Goal: Check status: Check status

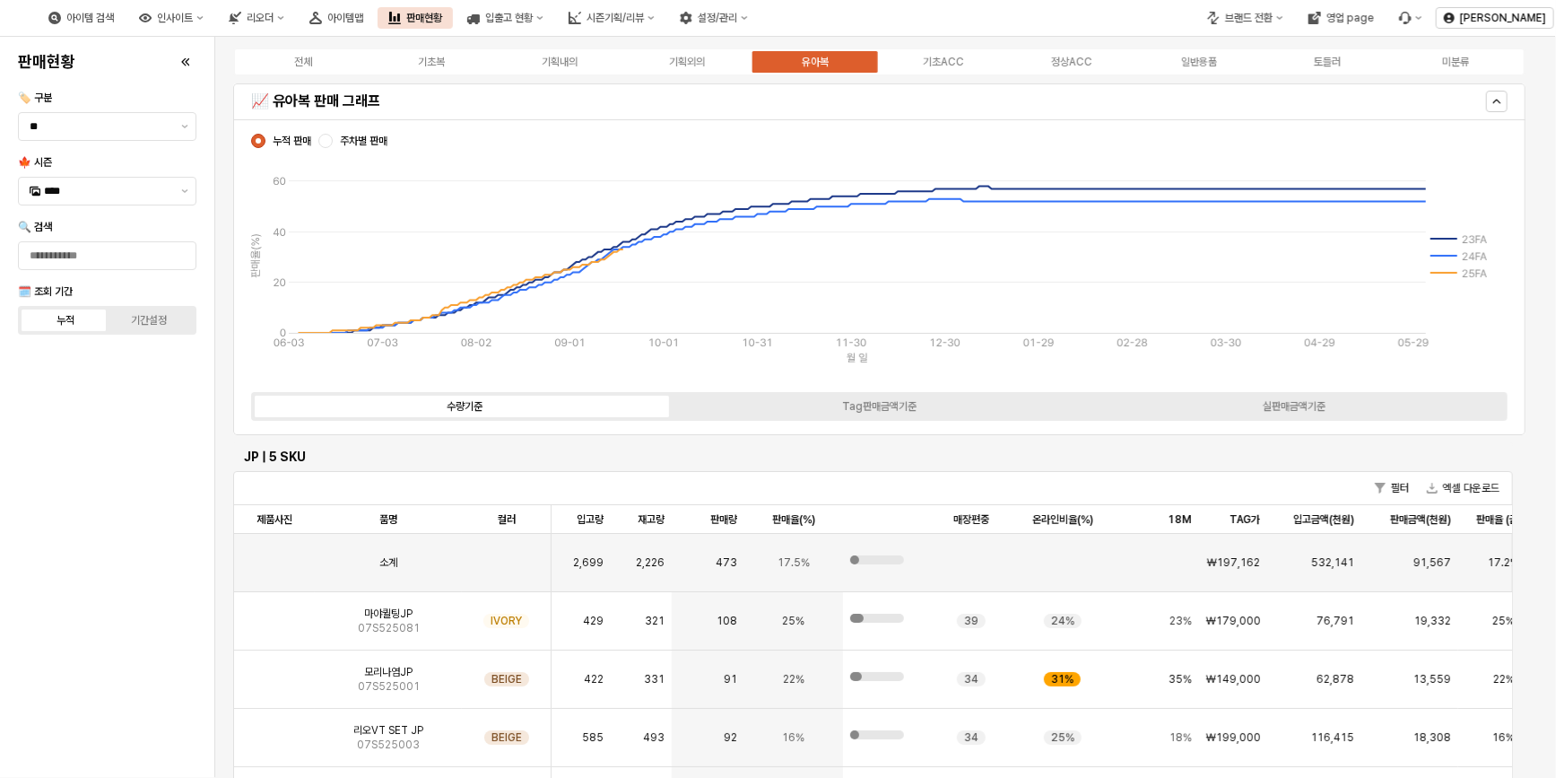
scroll to position [294, 0]
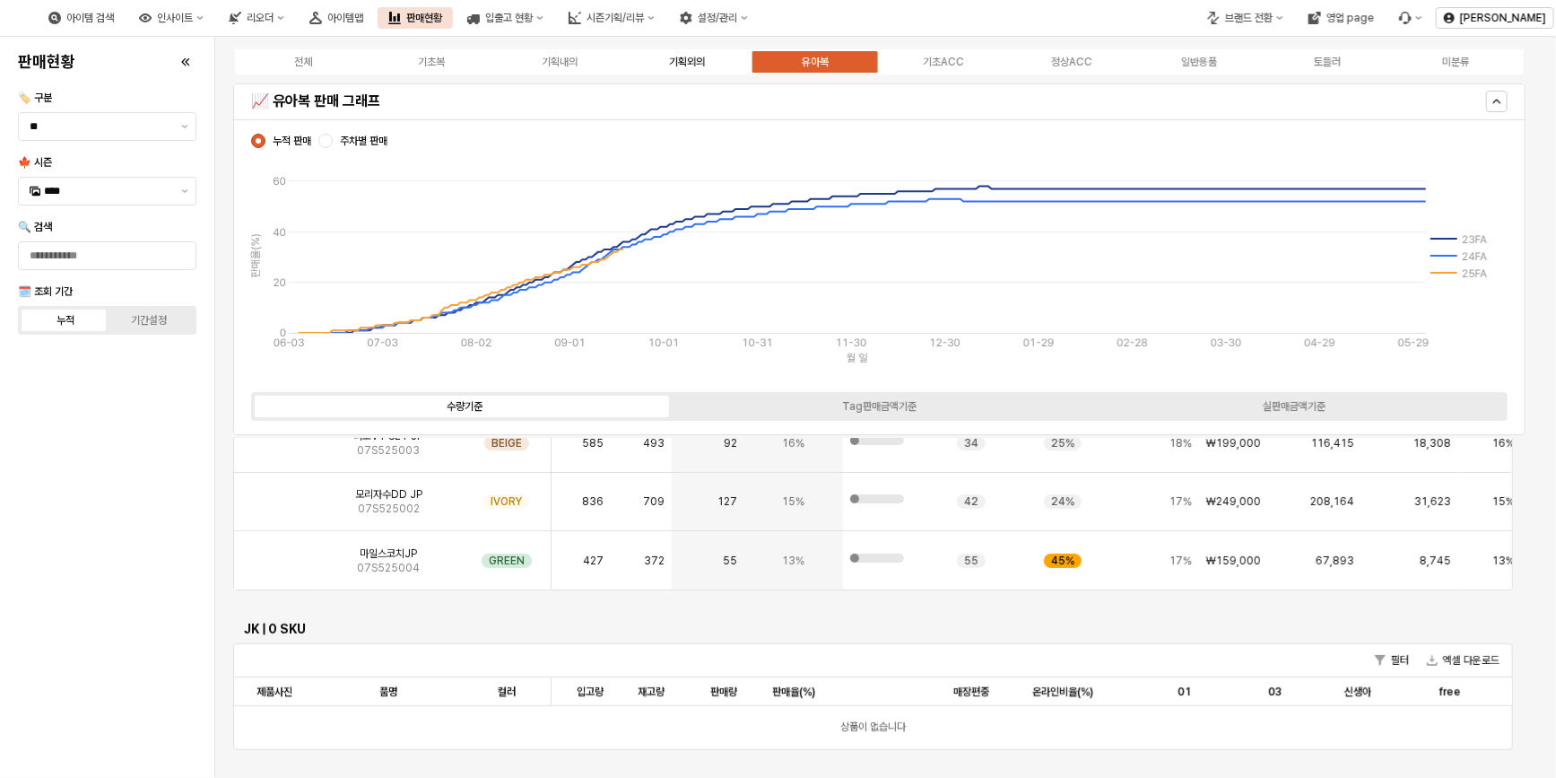
click at [669, 64] on div "기획외의" at bounding box center [687, 62] width 36 height 13
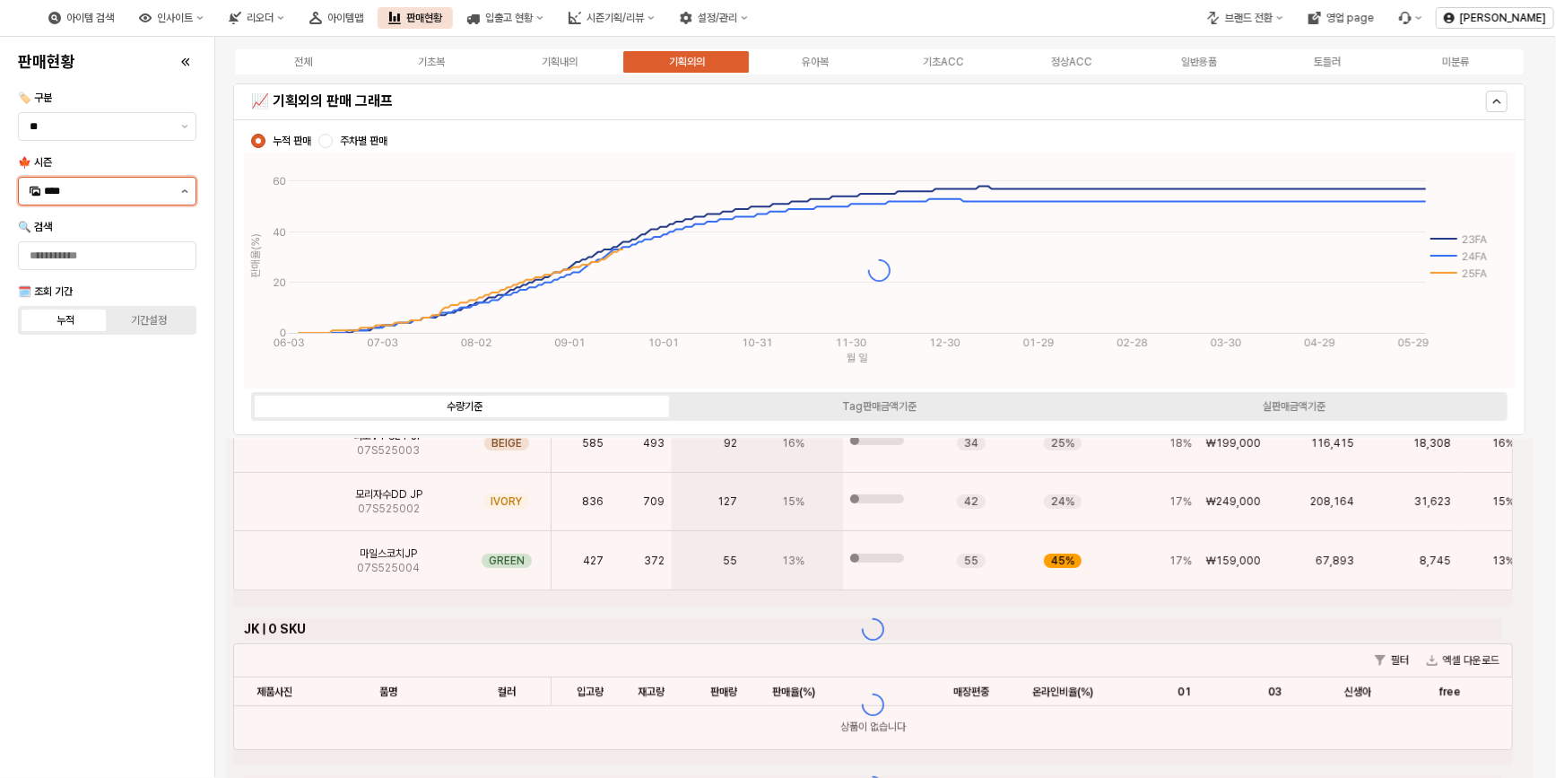
click at [186, 188] on button "제안 사항 표시" at bounding box center [185, 191] width 22 height 27
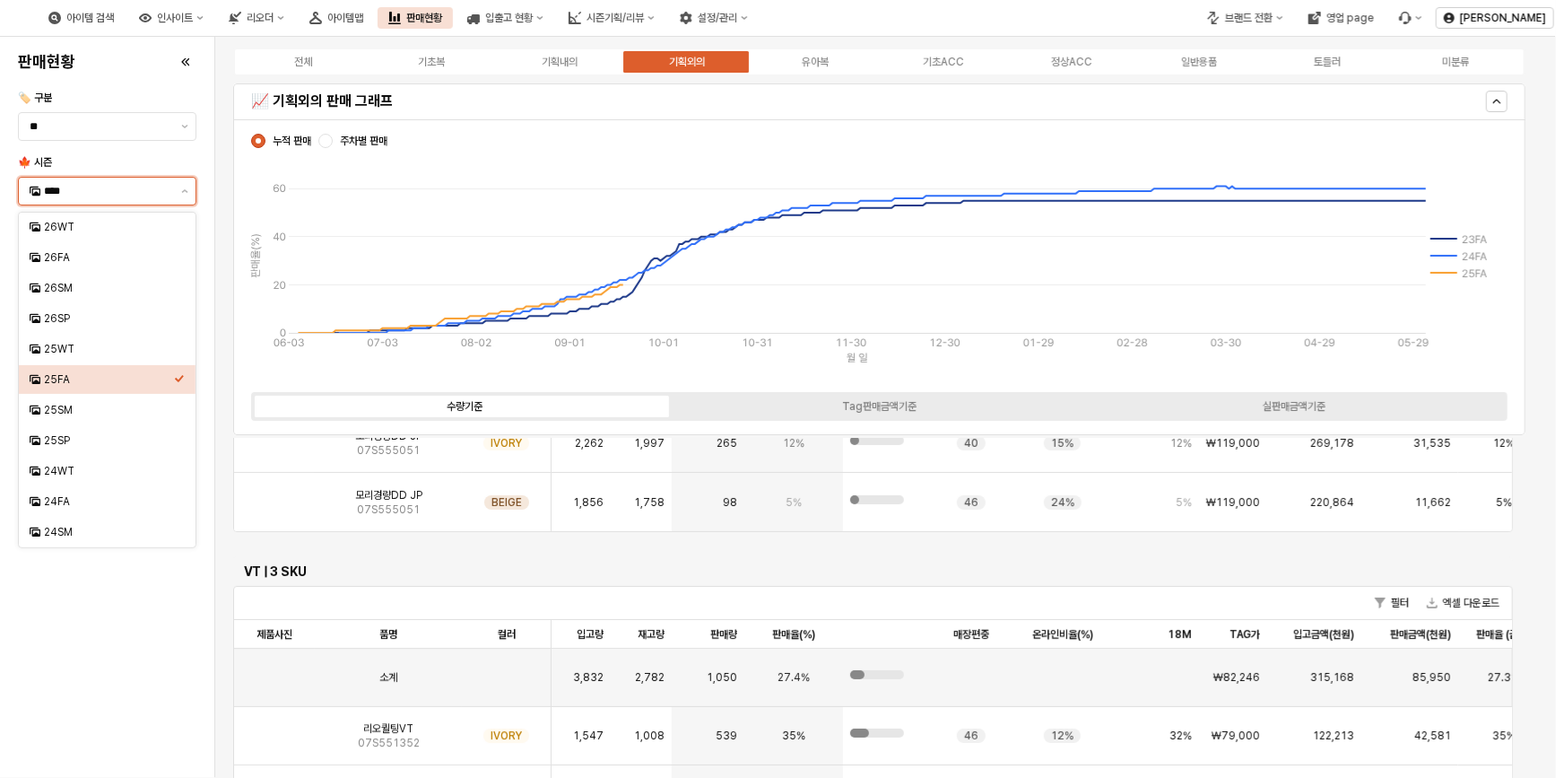
scroll to position [237, 0]
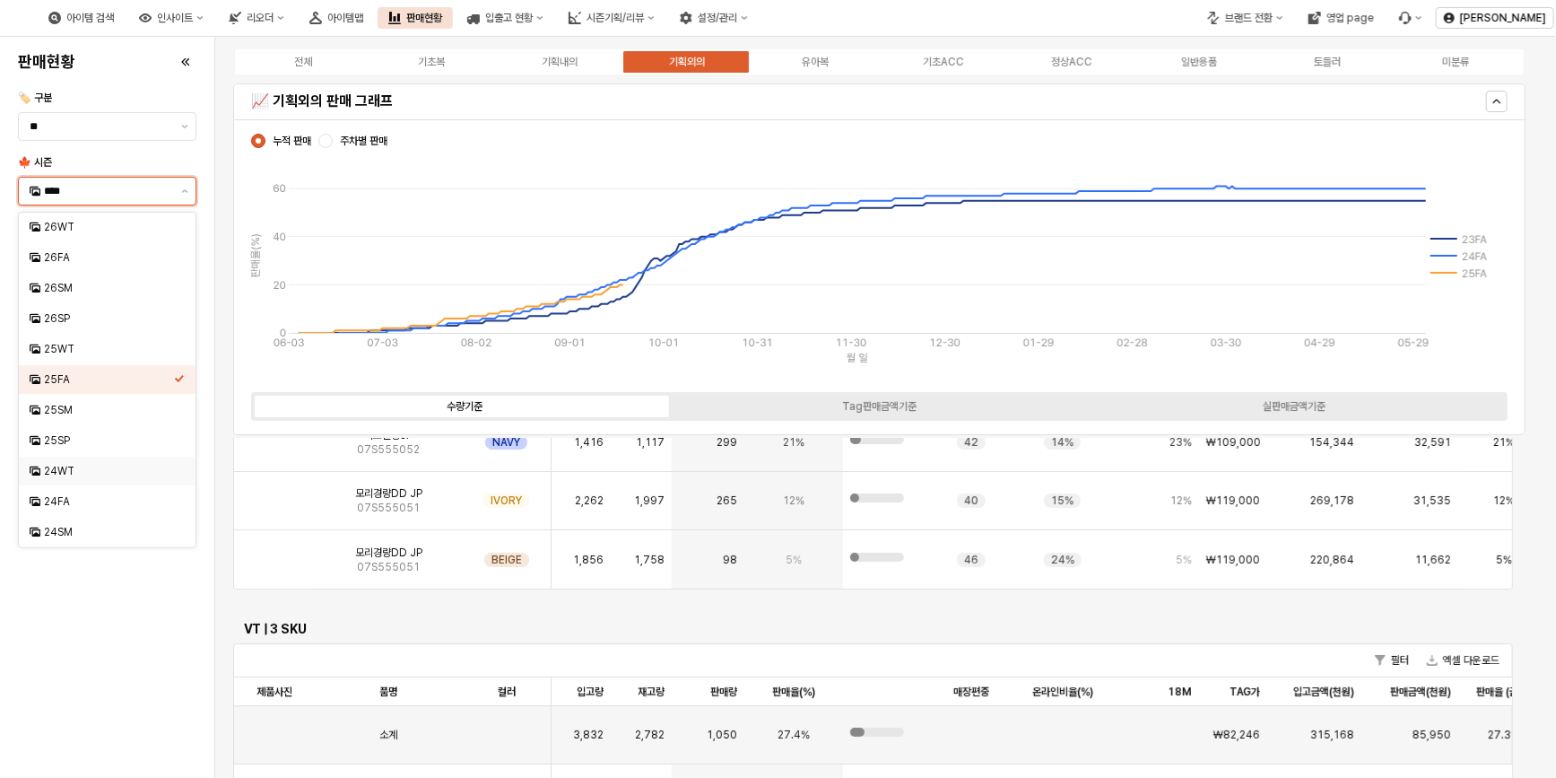
click at [70, 469] on div "24WT" at bounding box center [109, 471] width 130 height 14
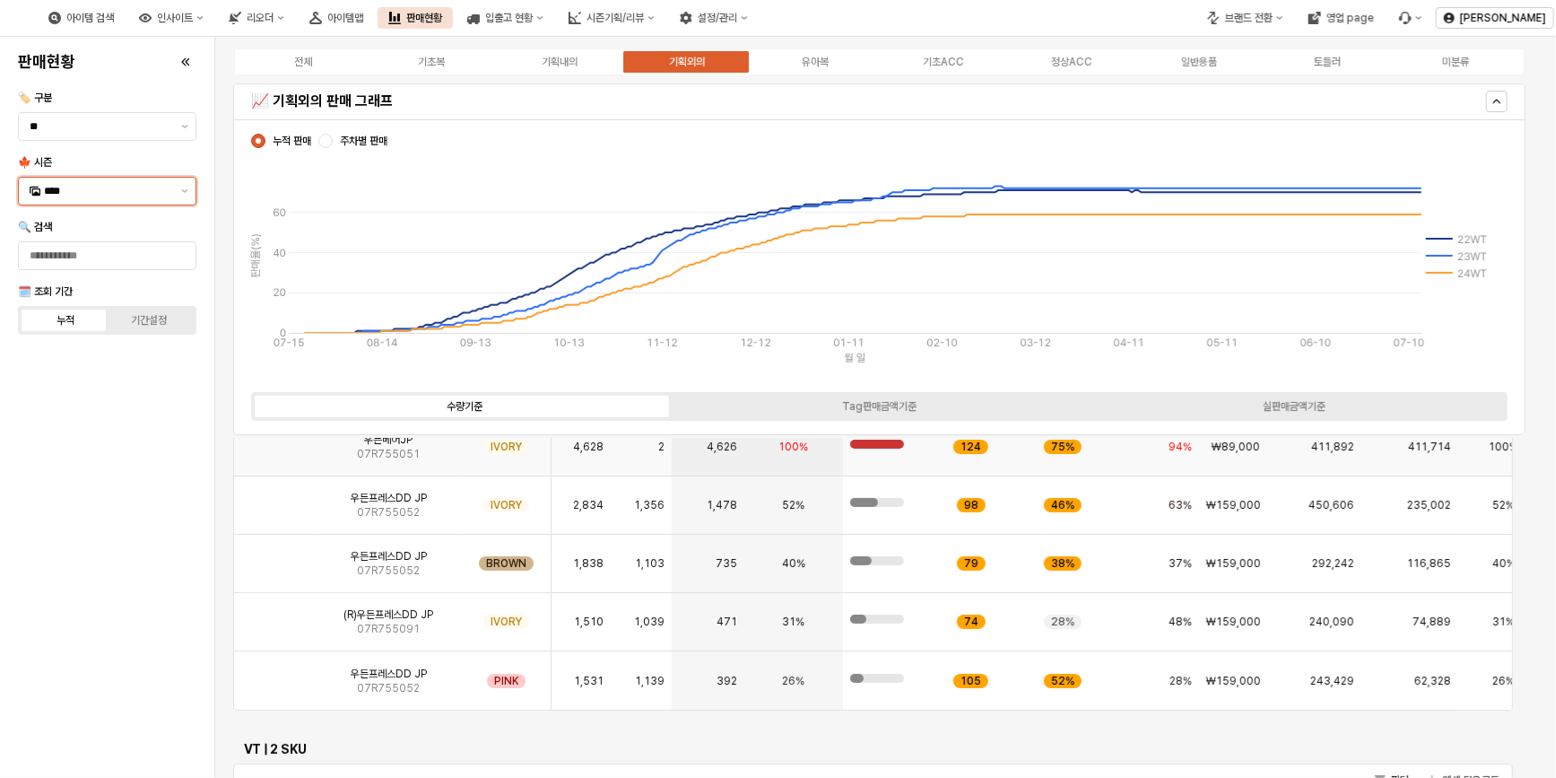
scroll to position [49, 0]
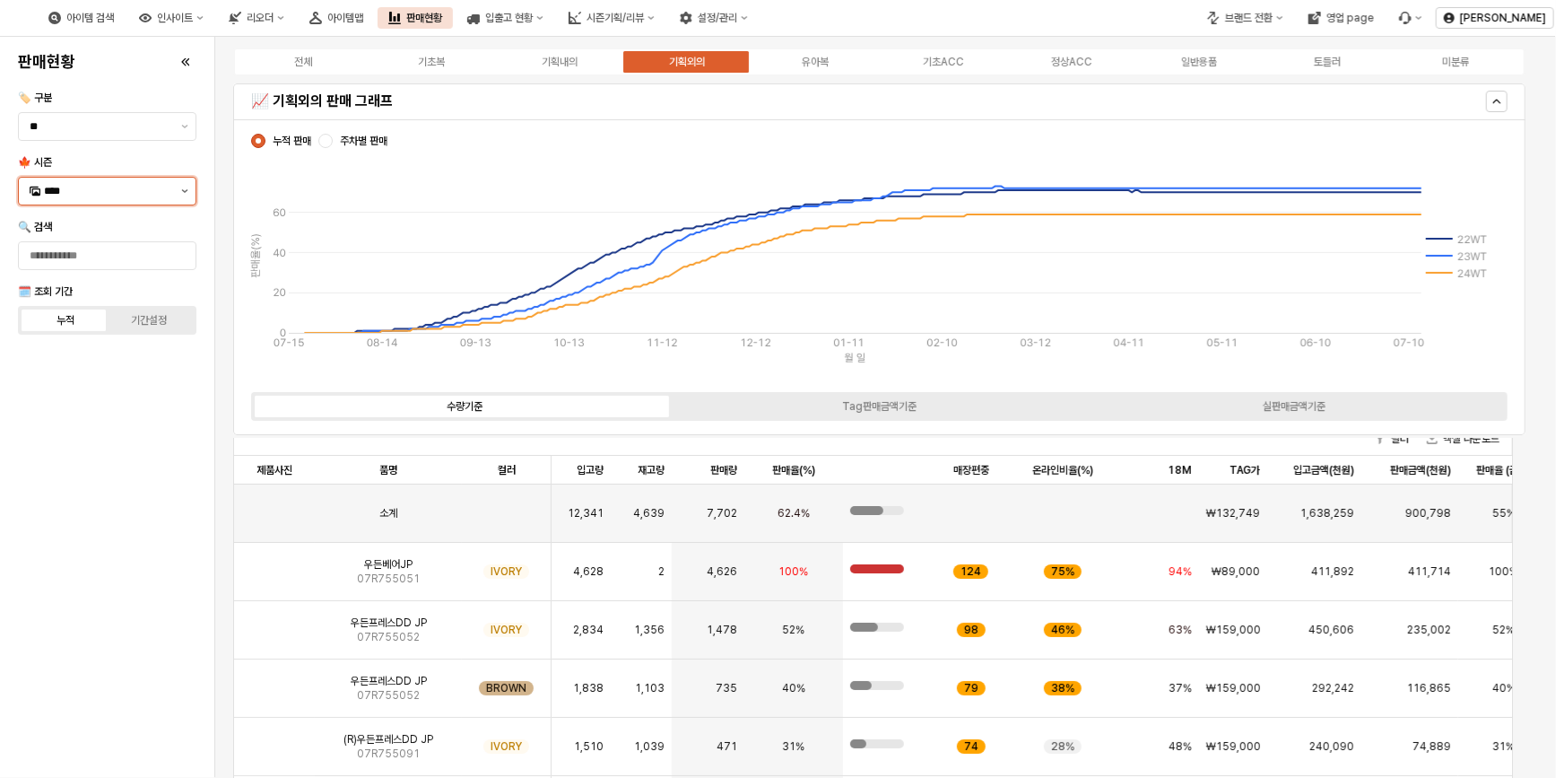
click at [179, 191] on button "제안 사항 표시" at bounding box center [185, 191] width 22 height 27
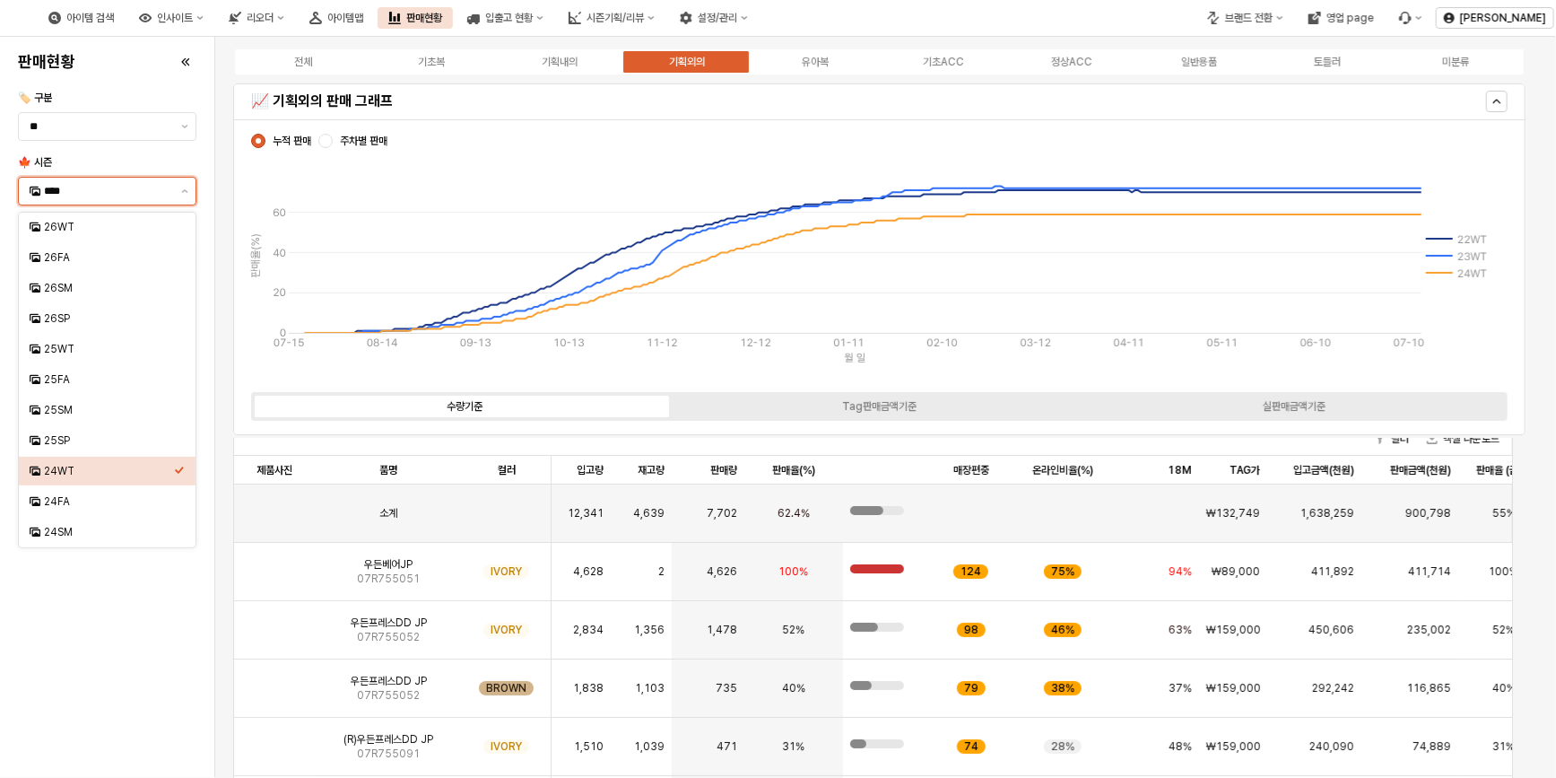
scroll to position [81, 0]
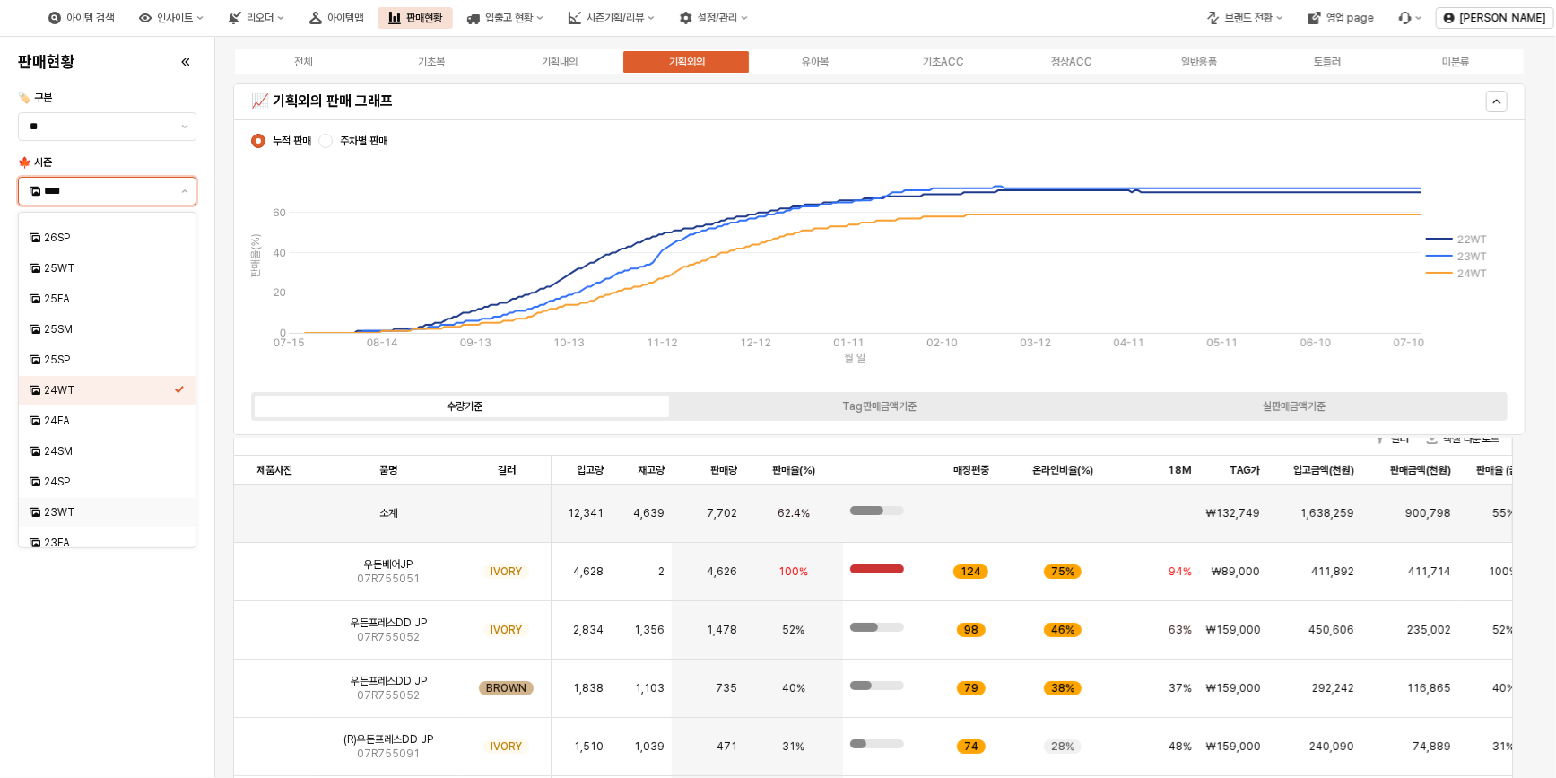
click at [67, 509] on div "23WT" at bounding box center [109, 512] width 130 height 14
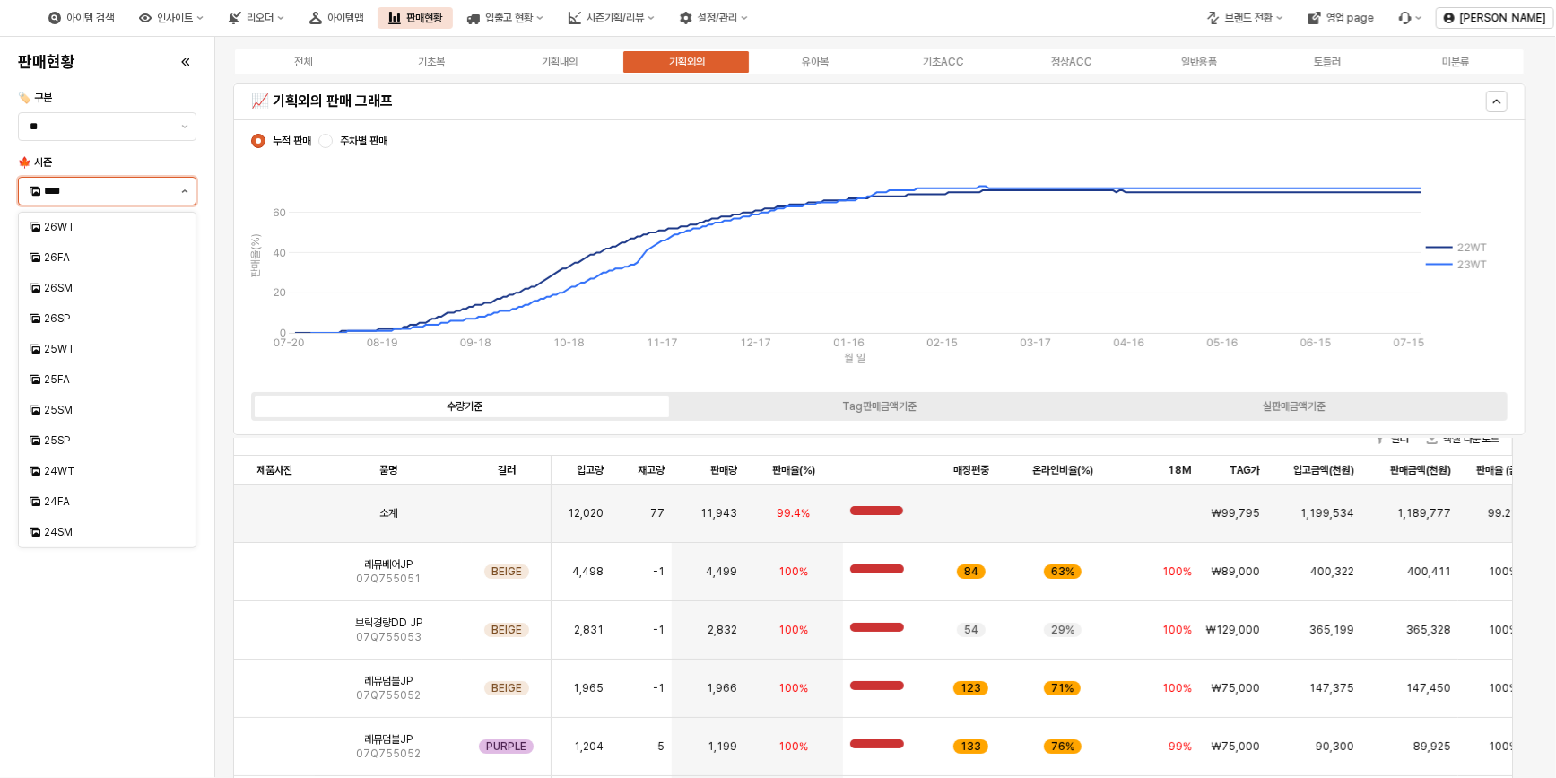
click at [190, 188] on button "제안 사항 표시" at bounding box center [185, 191] width 22 height 27
click at [88, 404] on div "22WT" at bounding box center [109, 410] width 130 height 14
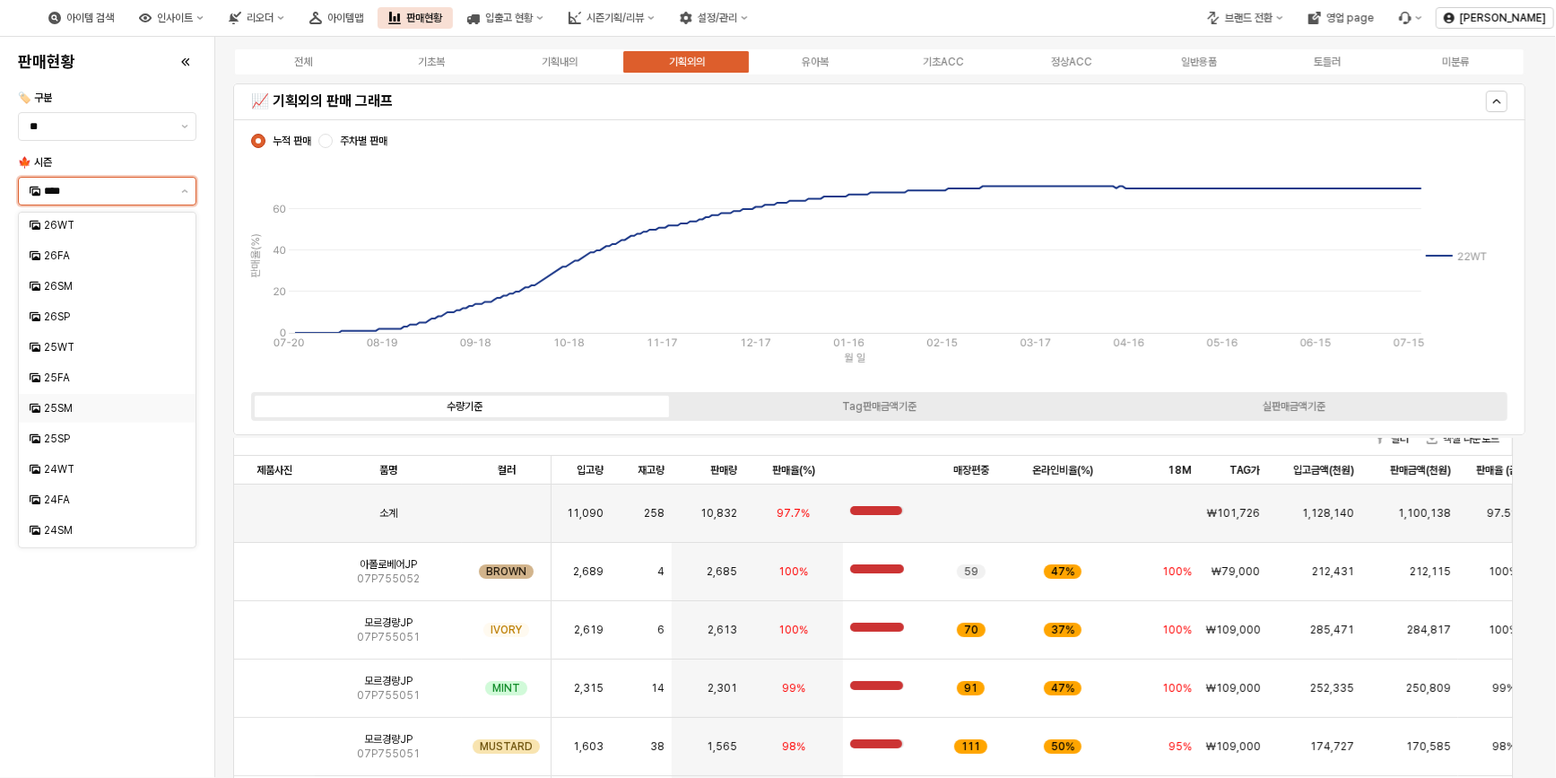
scroll to position [0, 0]
click at [72, 268] on div "26FA" at bounding box center [107, 257] width 177 height 29
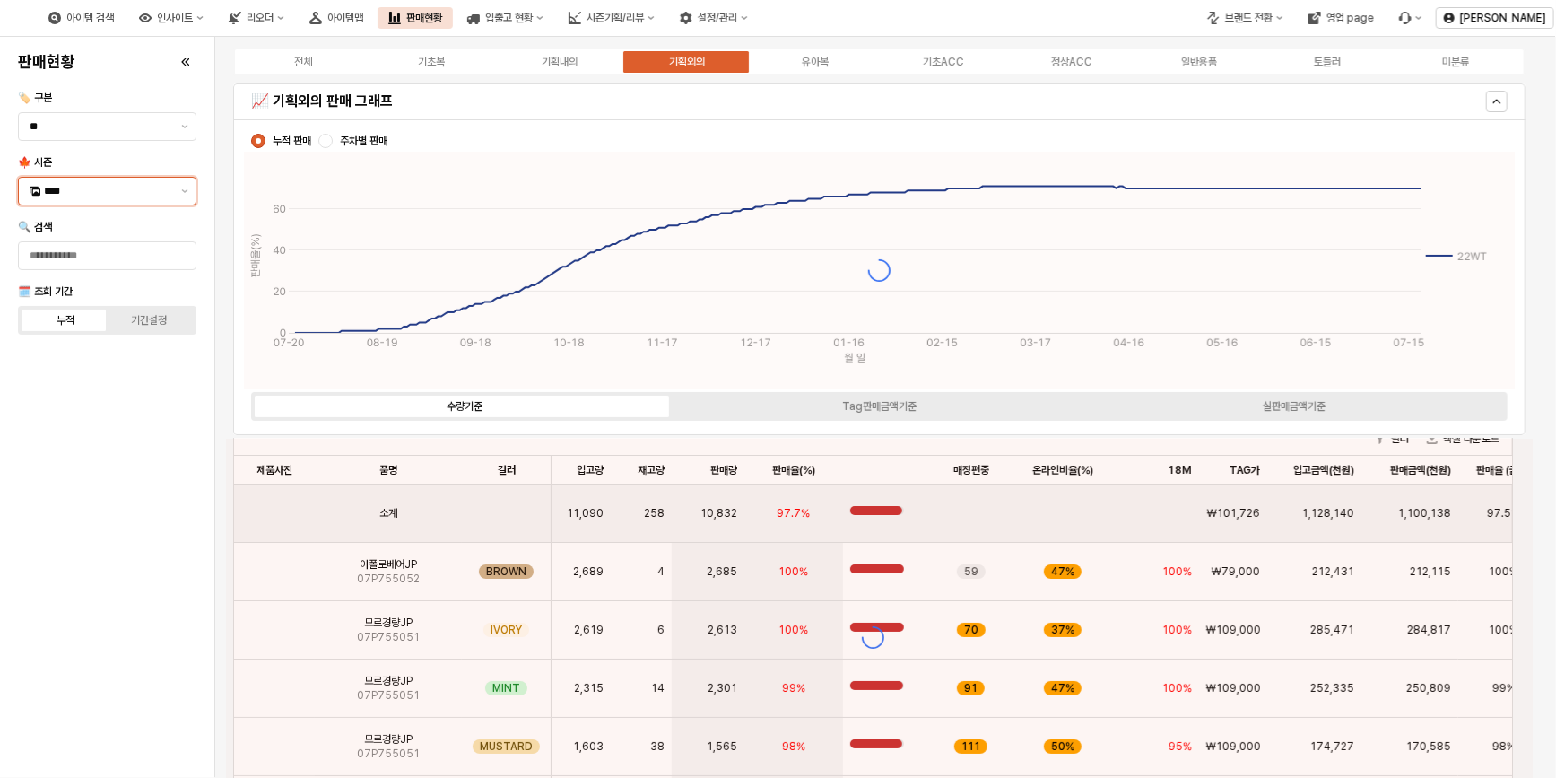
click at [84, 198] on input "****" at bounding box center [107, 191] width 126 height 18
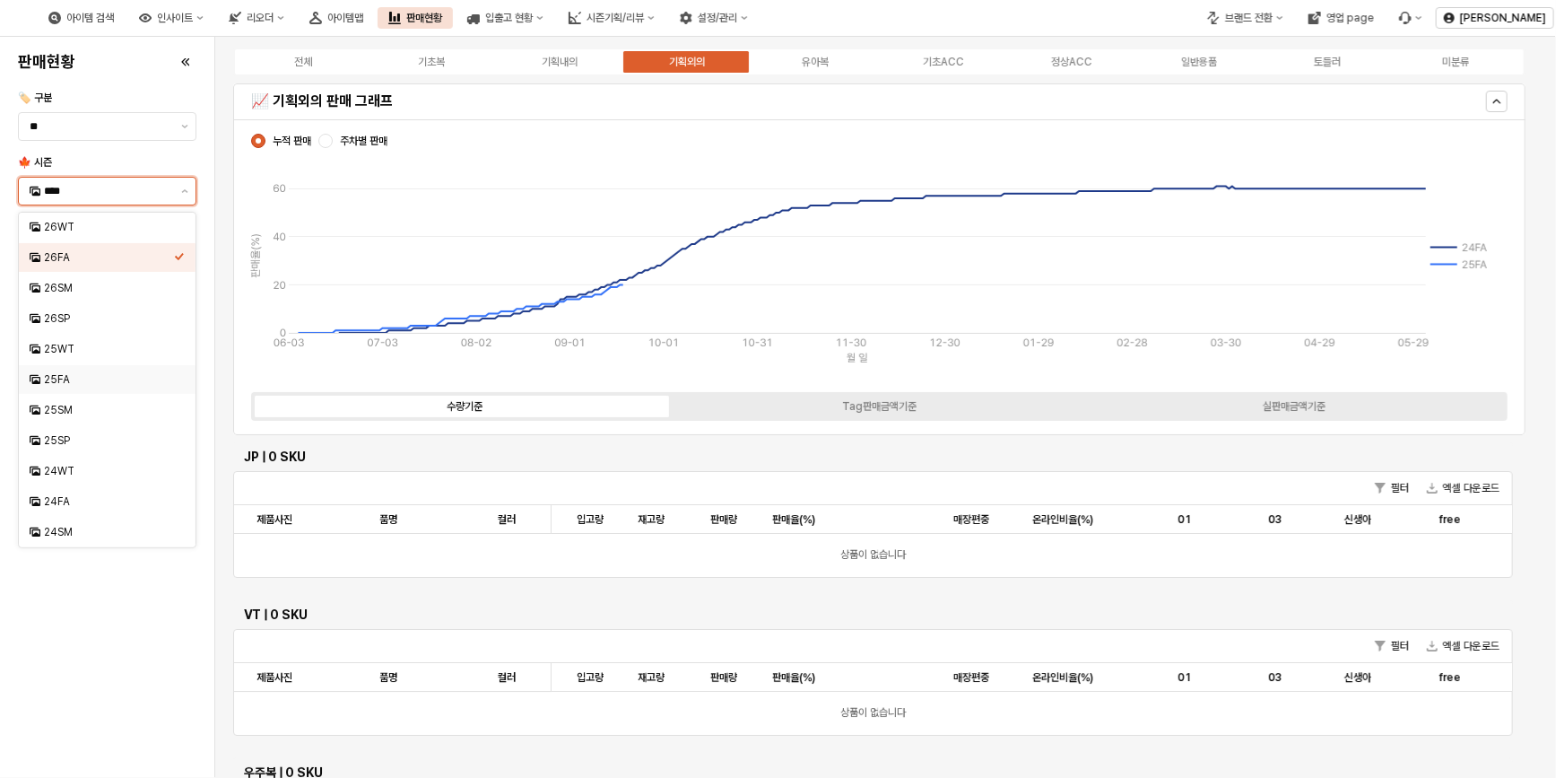
click at [69, 378] on div "25FA" at bounding box center [109, 379] width 130 height 14
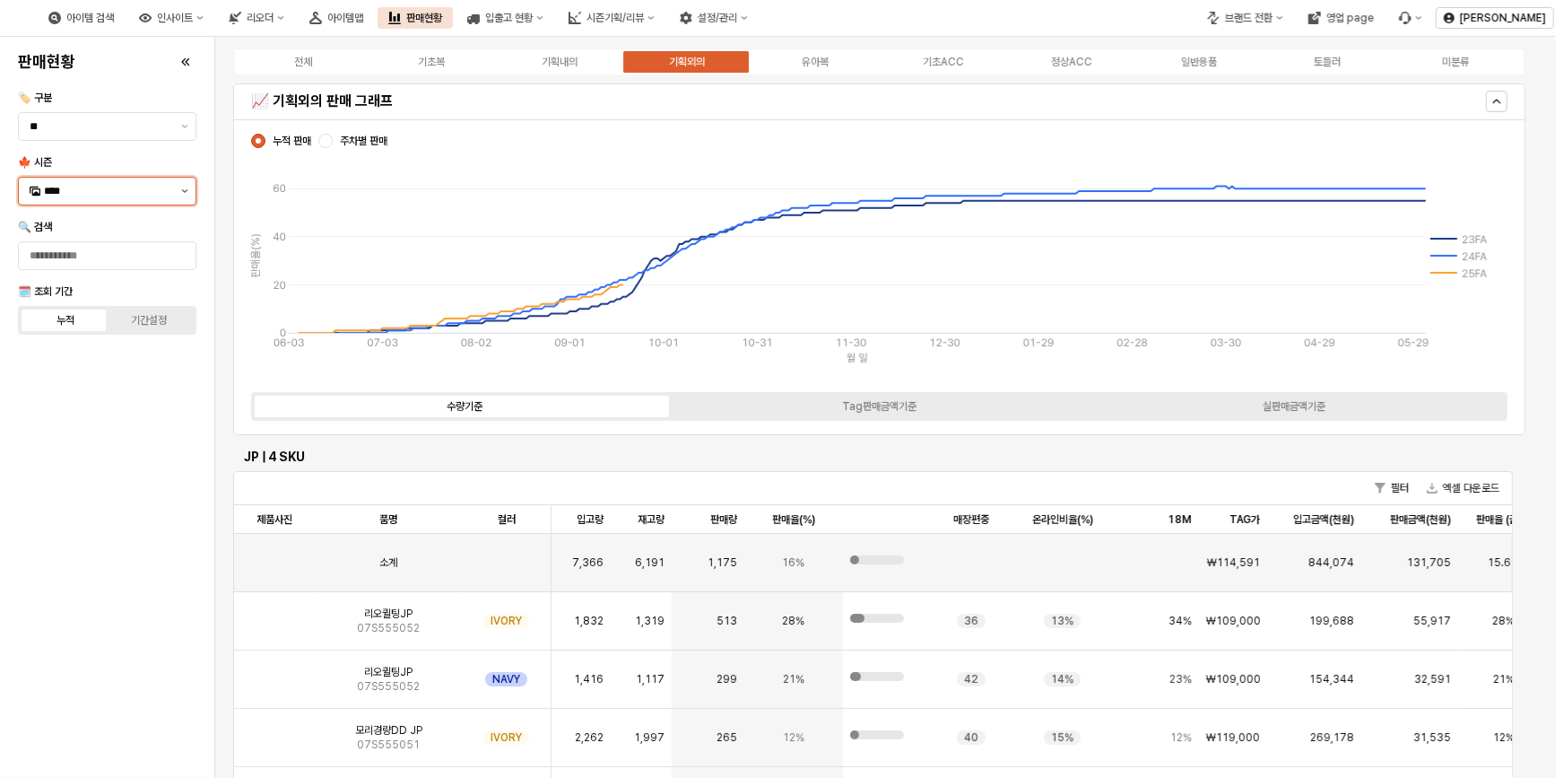
click at [179, 192] on button "제안 사항 표시" at bounding box center [185, 191] width 22 height 27
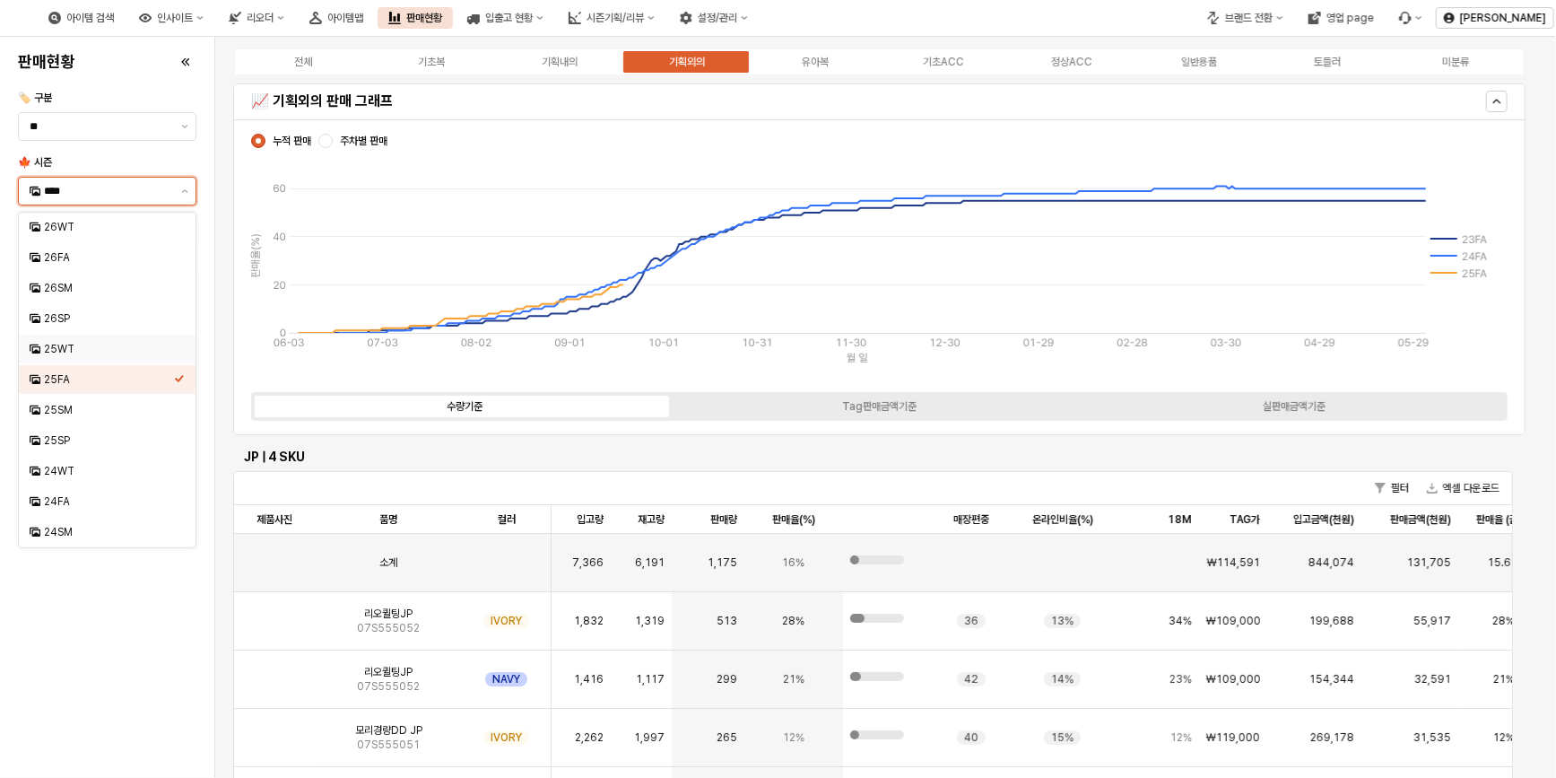
click at [68, 350] on div "25WT" at bounding box center [109, 349] width 130 height 14
type input "****"
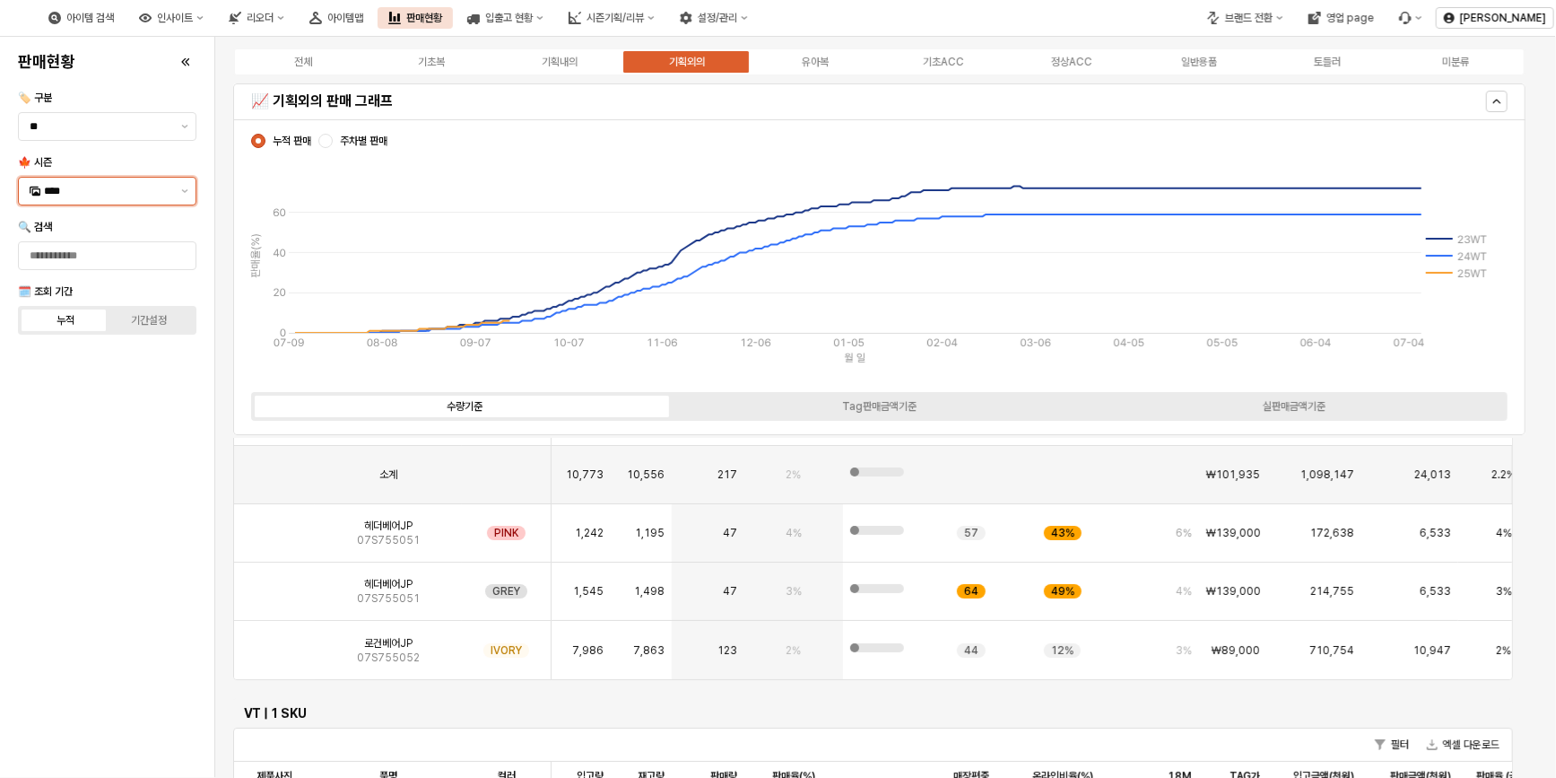
scroll to position [244, 0]
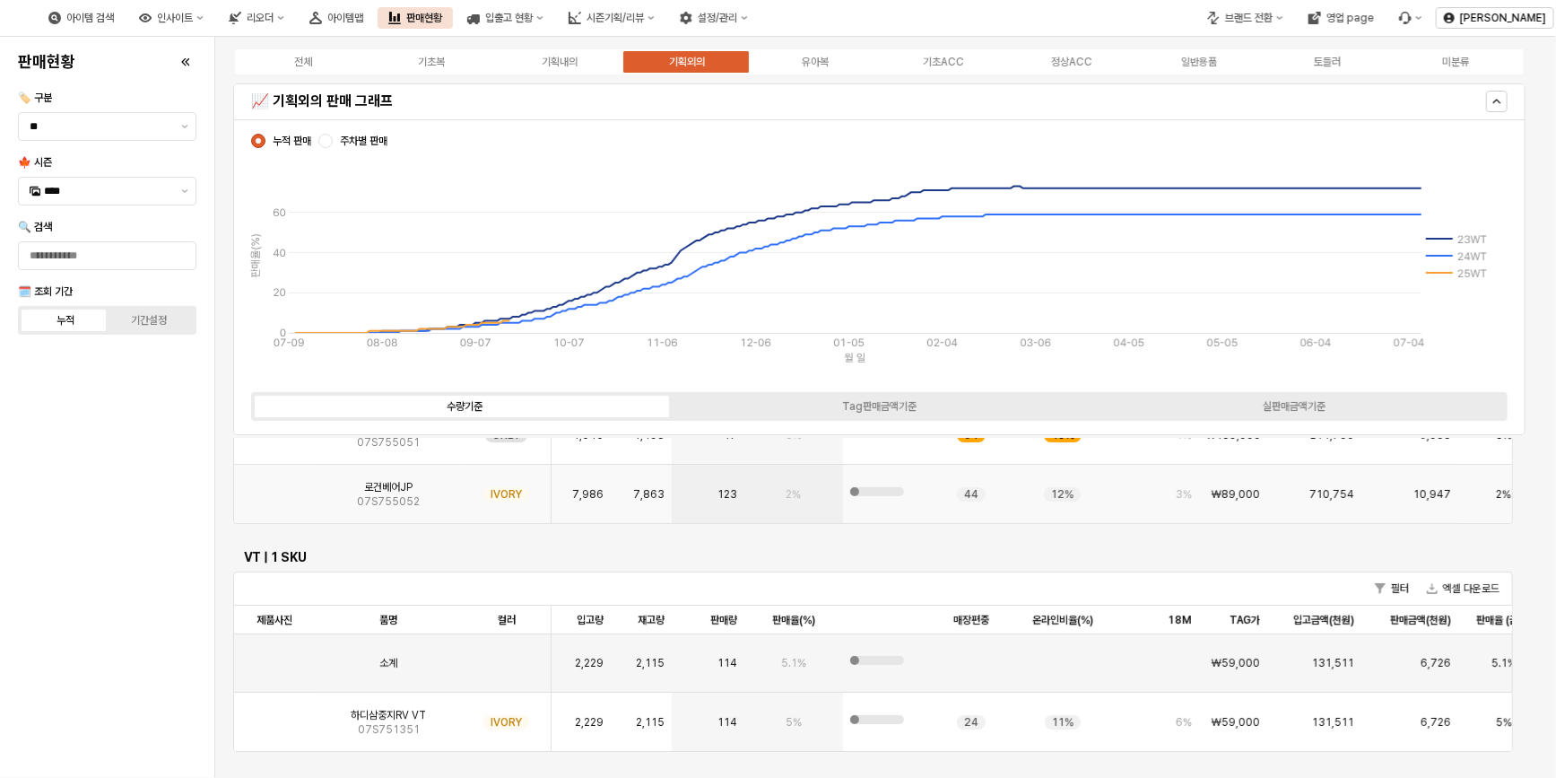
click at [391, 500] on span "07S755052" at bounding box center [388, 501] width 63 height 14
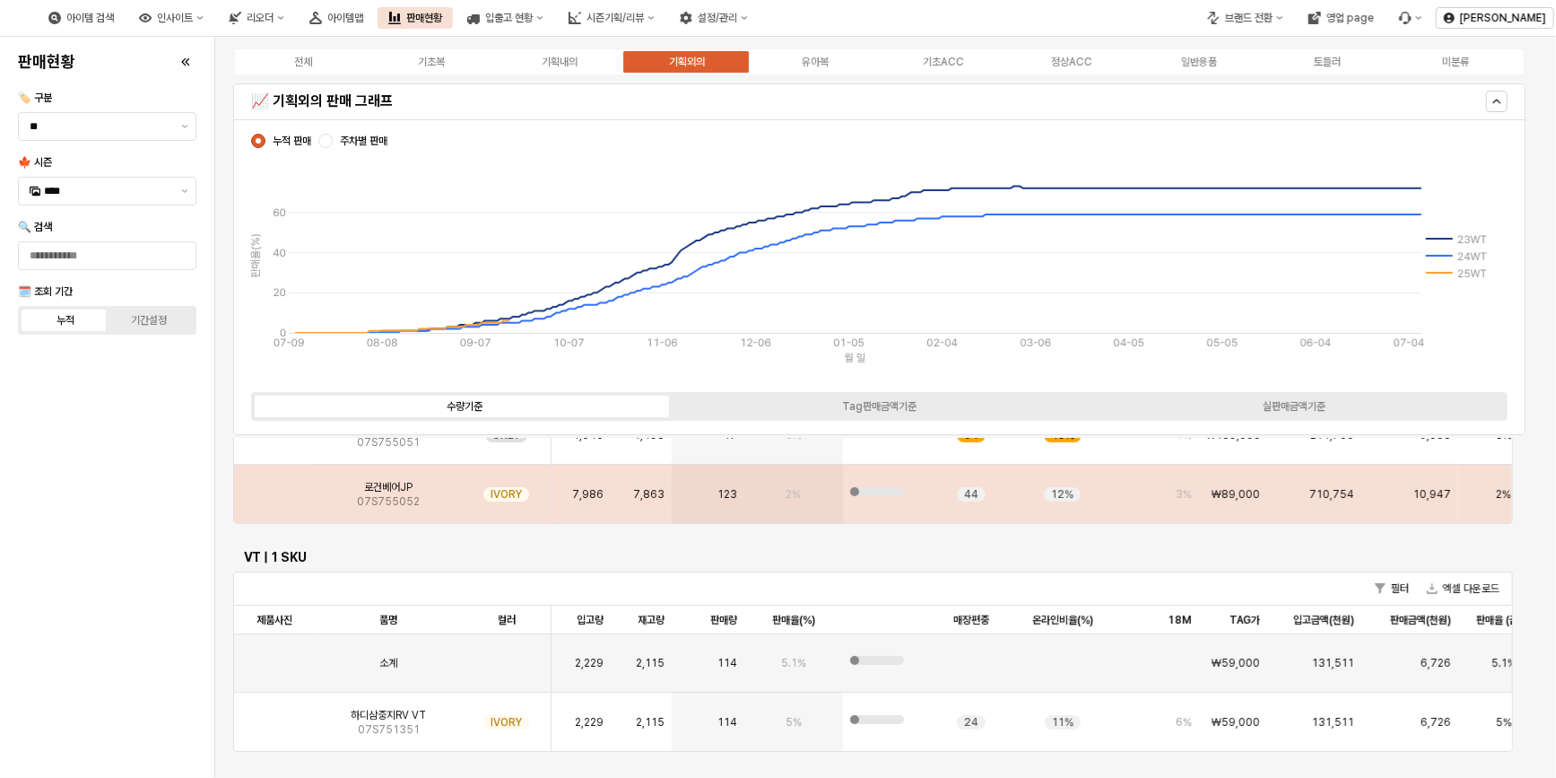
click at [411, 466] on div "로건베어JP 07S755052" at bounding box center [388, 494] width 147 height 58
click at [404, 481] on span "로건베어JP" at bounding box center [388, 487] width 48 height 14
click at [309, 493] on div "App Frame" at bounding box center [274, 494] width 81 height 58
click at [387, 508] on div "로건베어JP 07S755052" at bounding box center [388, 494] width 147 height 58
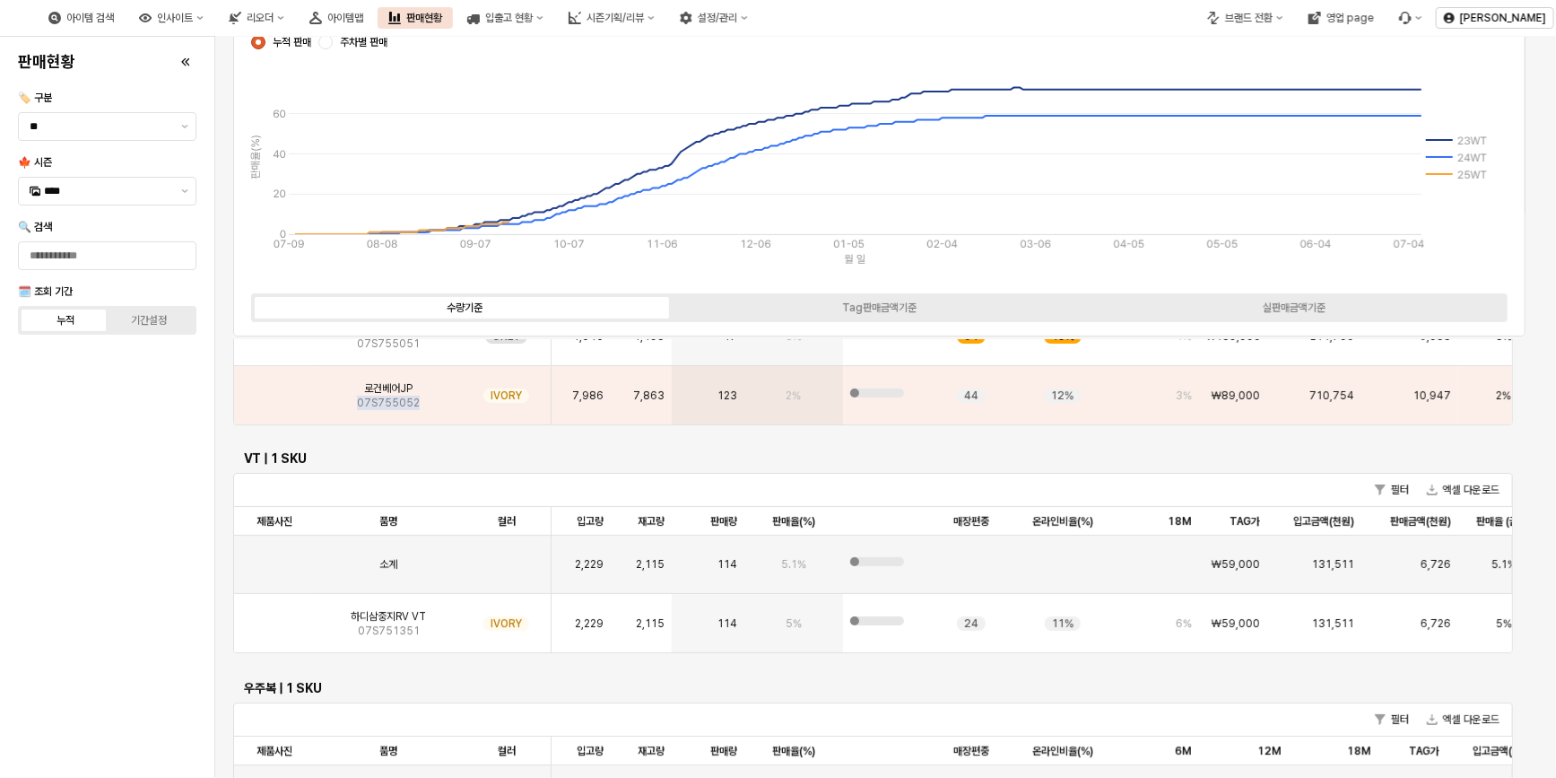
scroll to position [81, 0]
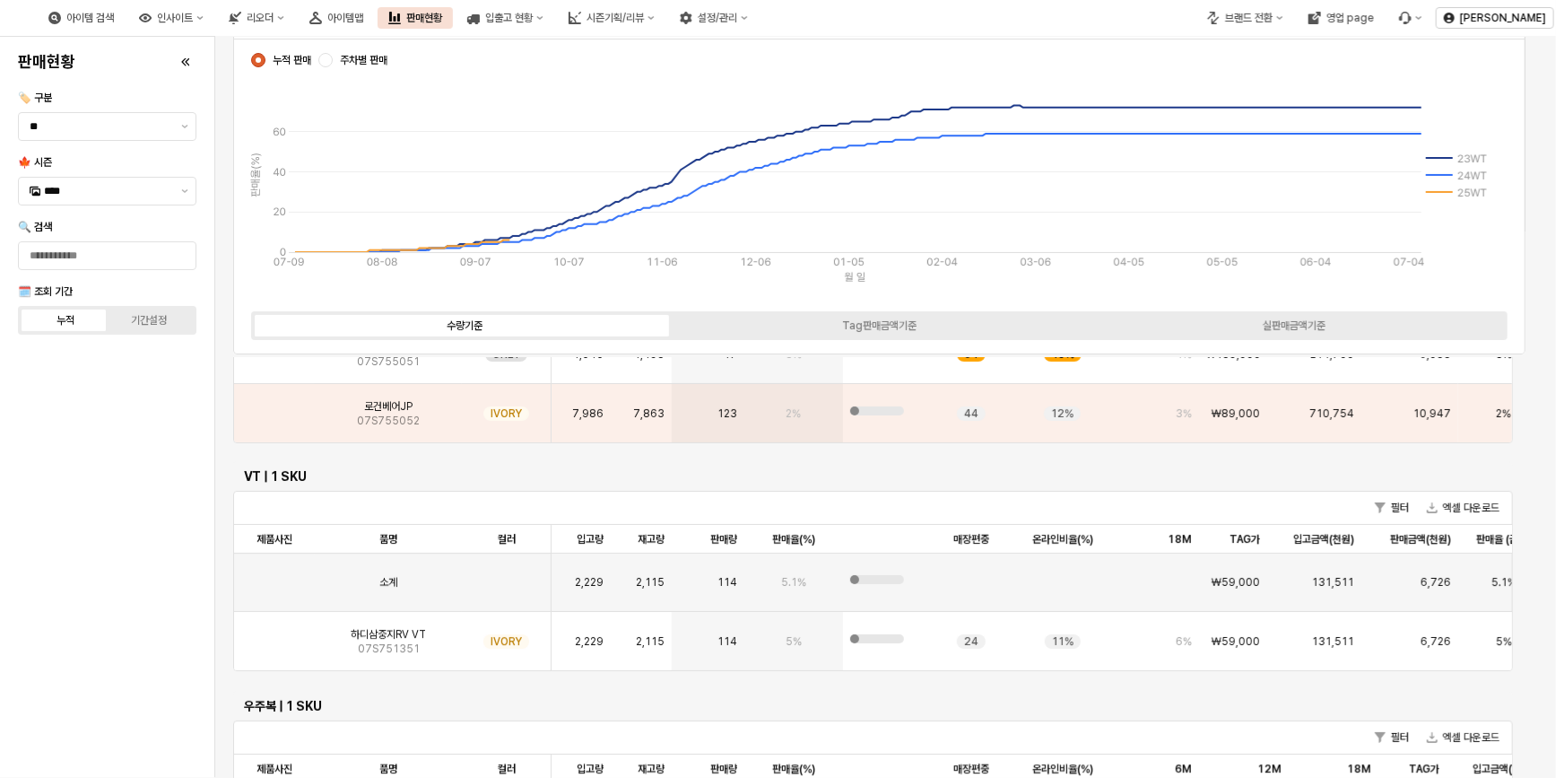
drag, startPoint x: 144, startPoint y: 528, endPoint x: 341, endPoint y: 443, distance: 214.9
click at [147, 526] on div "판매현황 🏷️ 구분 ** 🍁 시즌 **** 🔍 검색 🗓️ 조회 기간 누적 기간설정" at bounding box center [107, 407] width 193 height 726
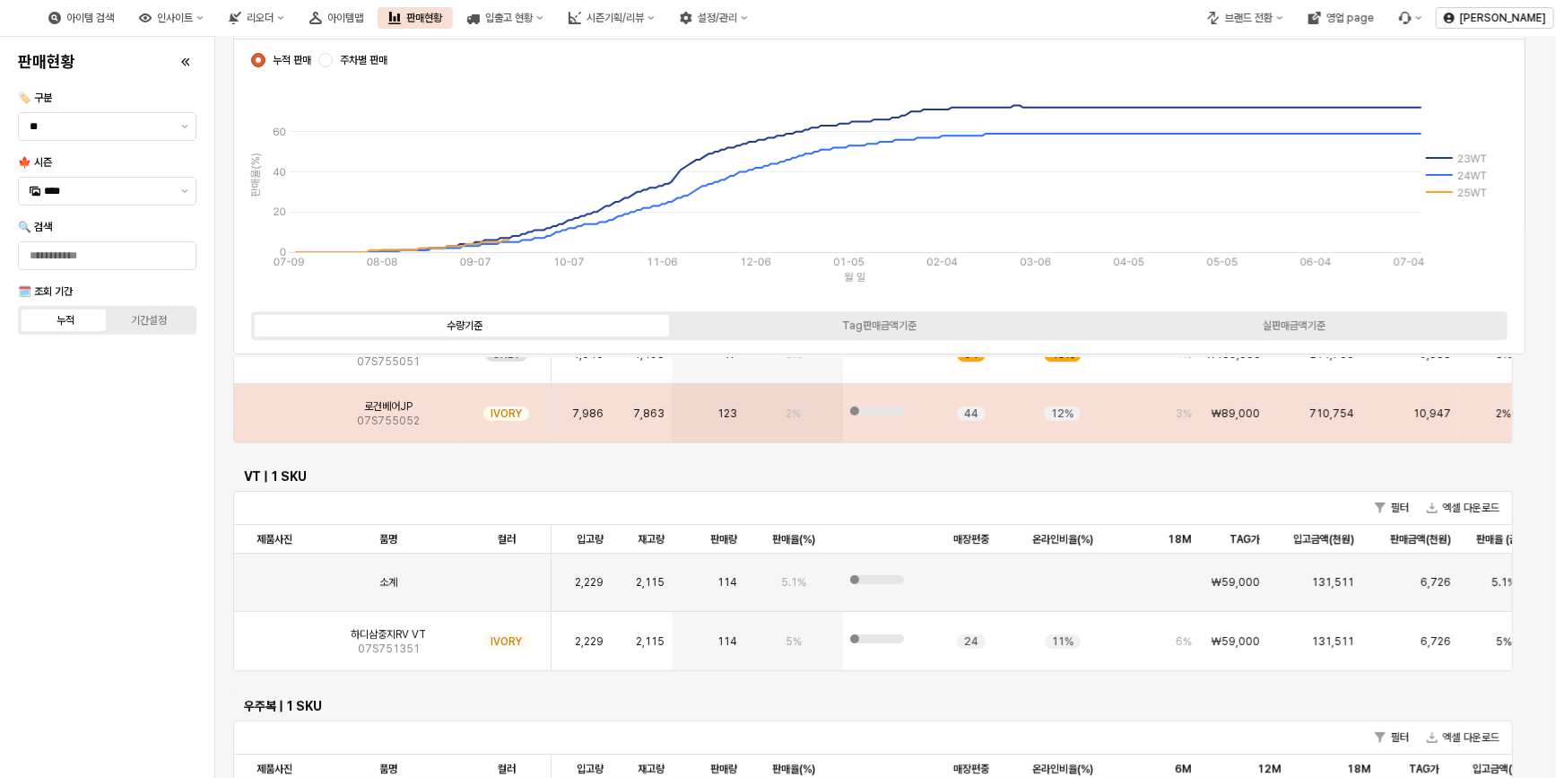
click at [402, 416] on span "07S755052" at bounding box center [388, 420] width 63 height 14
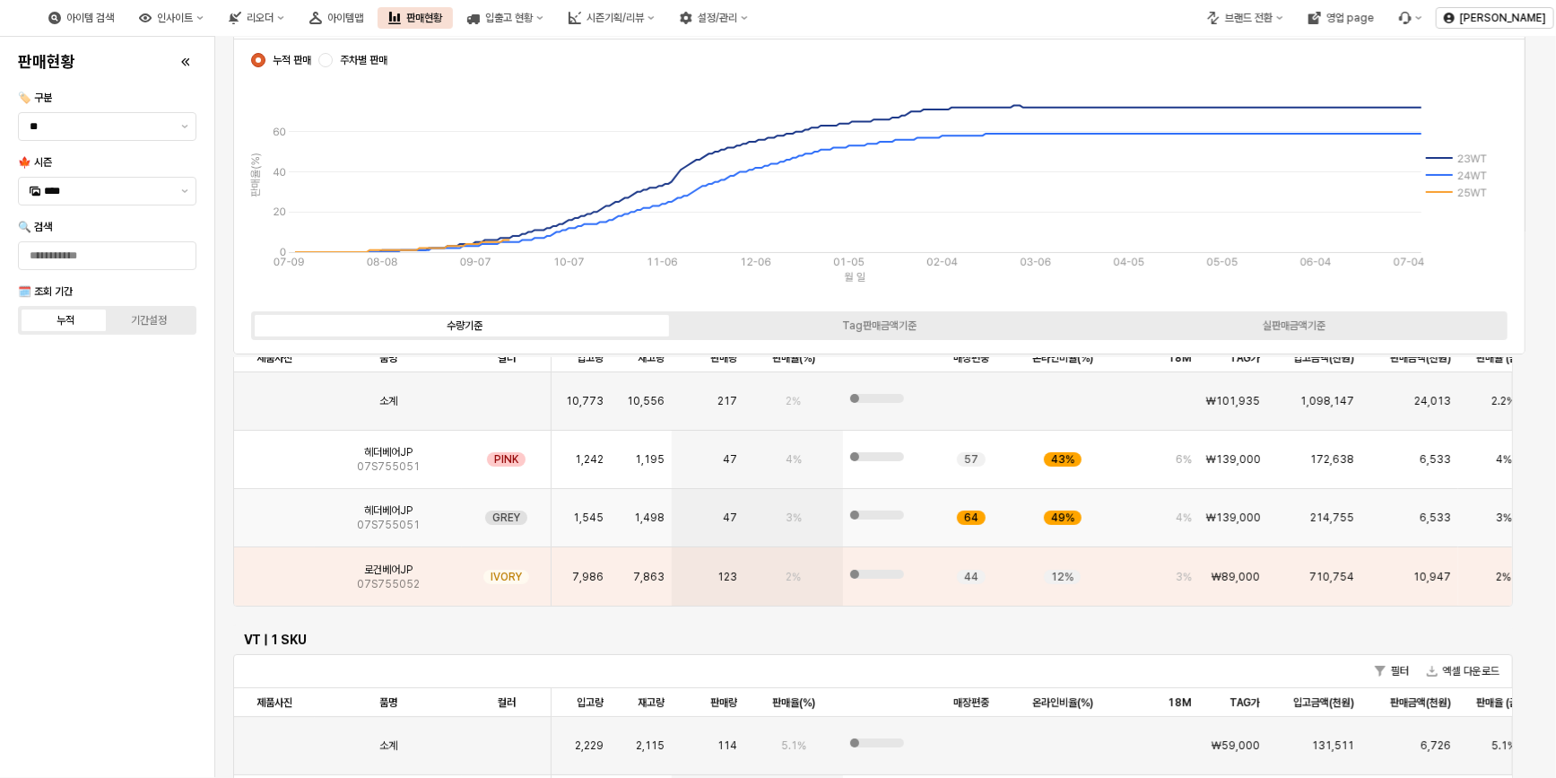
click at [378, 526] on span "07S755051" at bounding box center [388, 525] width 63 height 14
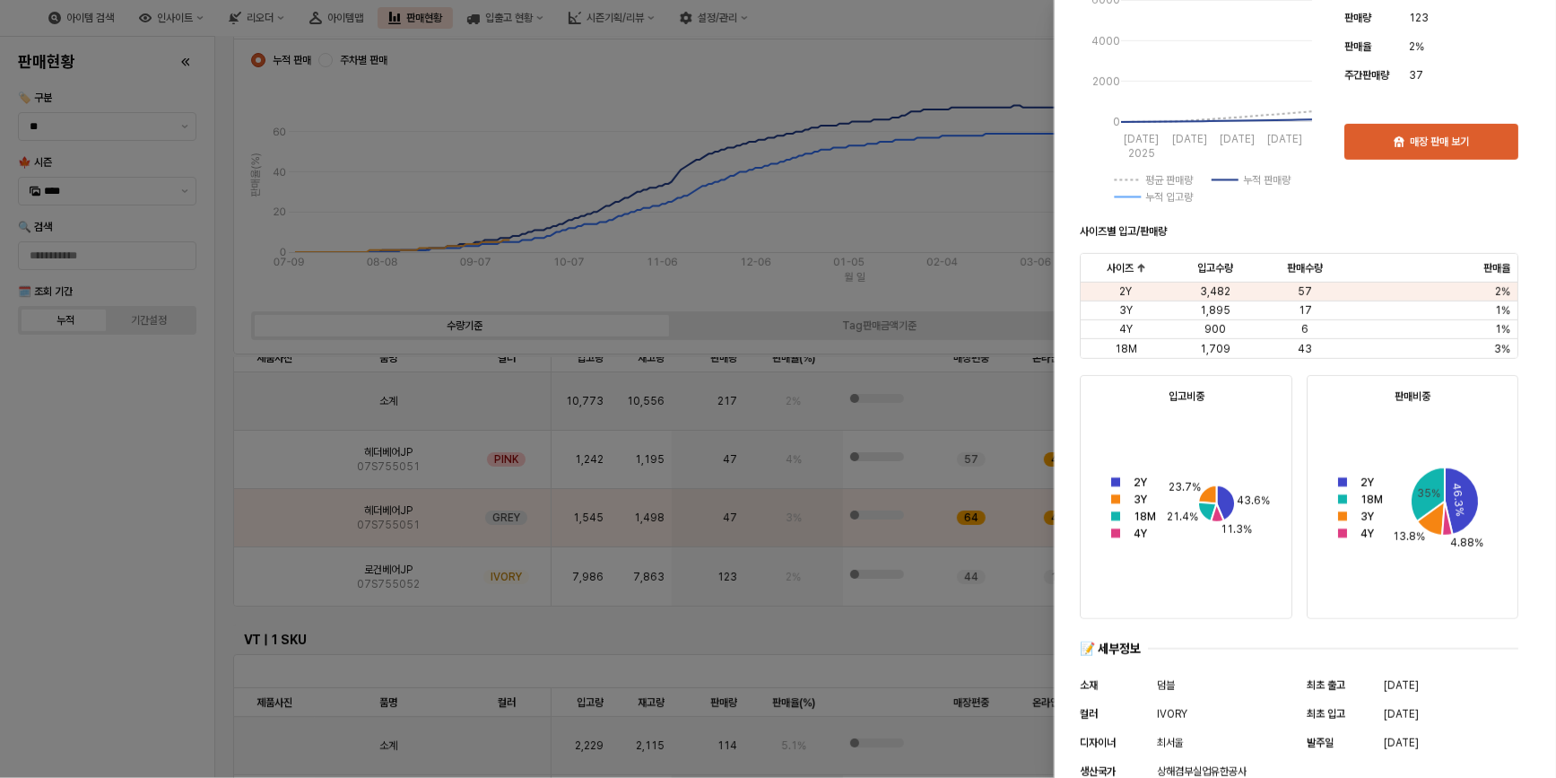
scroll to position [570, 0]
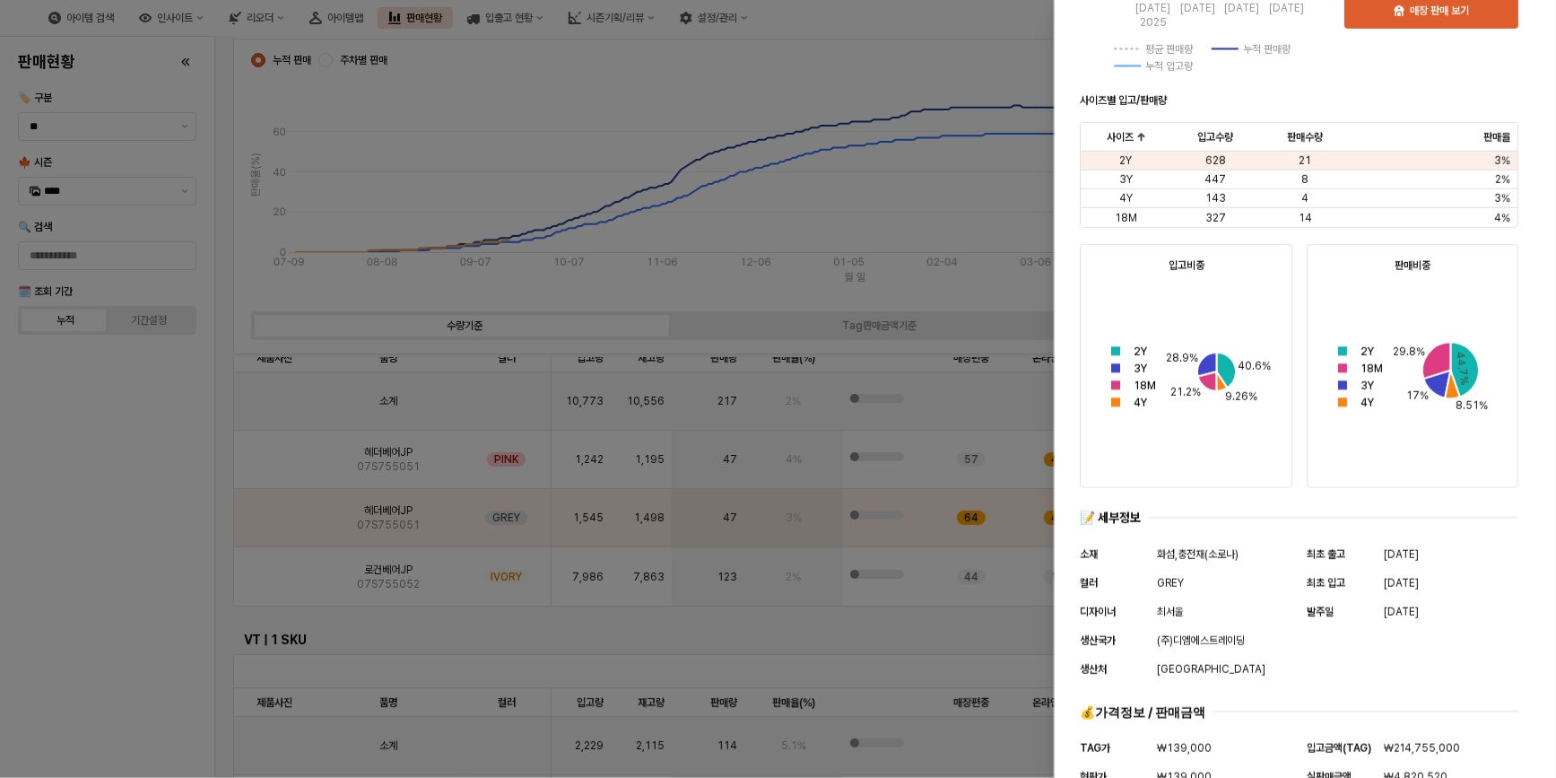
click at [382, 578] on div at bounding box center [778, 389] width 1556 height 778
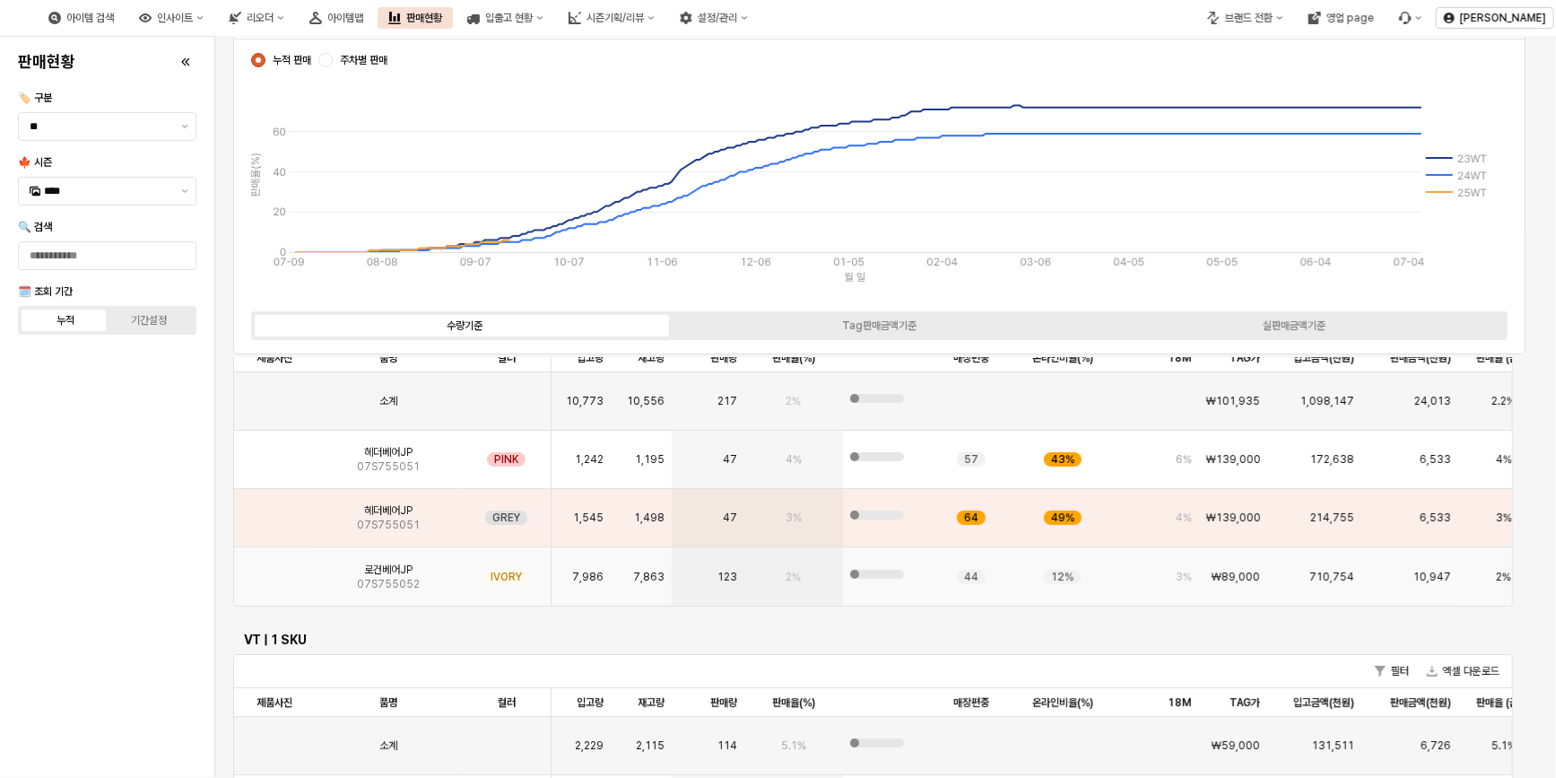
click at [274, 570] on img "App Frame" at bounding box center [274, 570] width 0 height 0
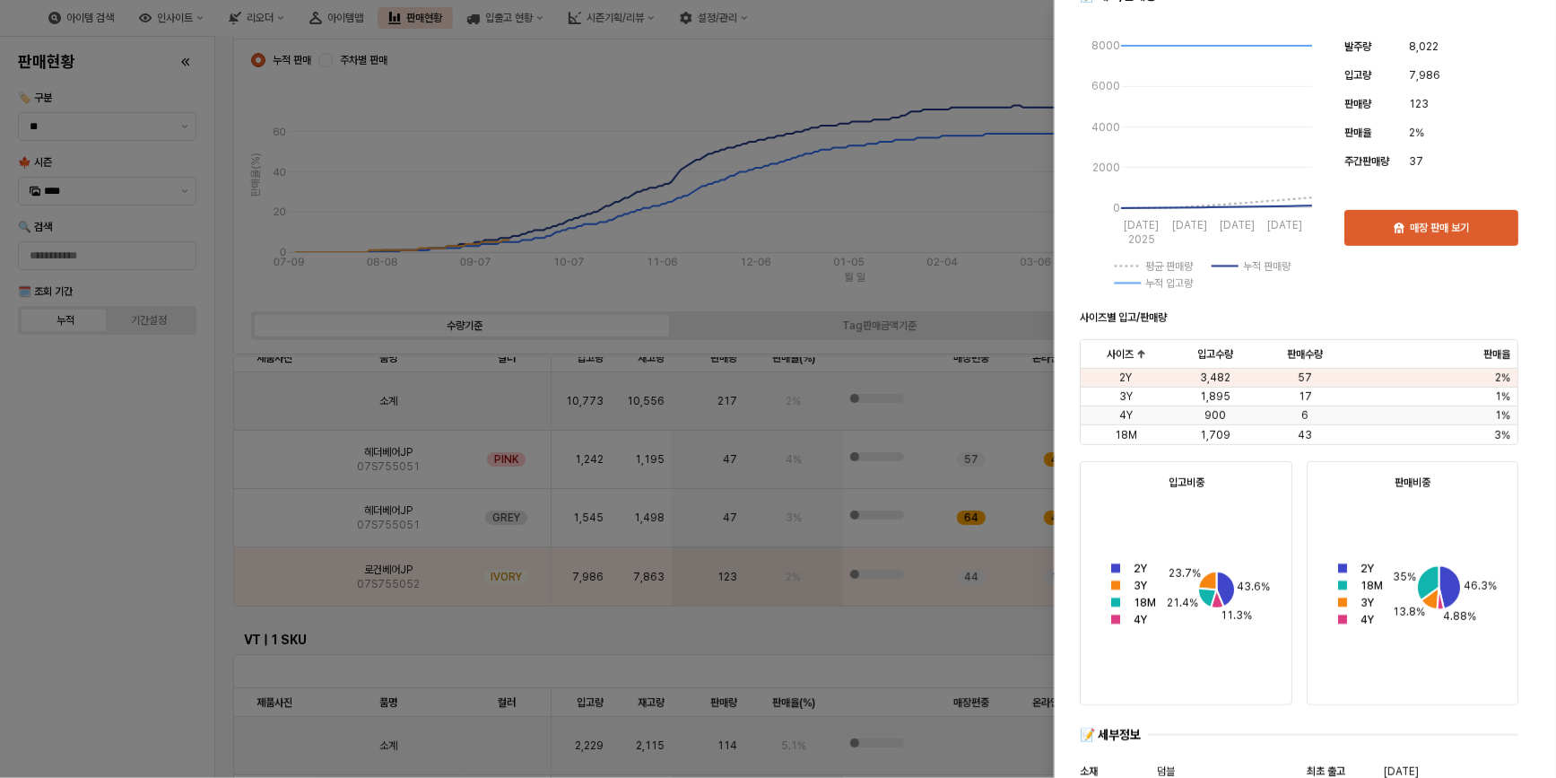
scroll to position [504, 0]
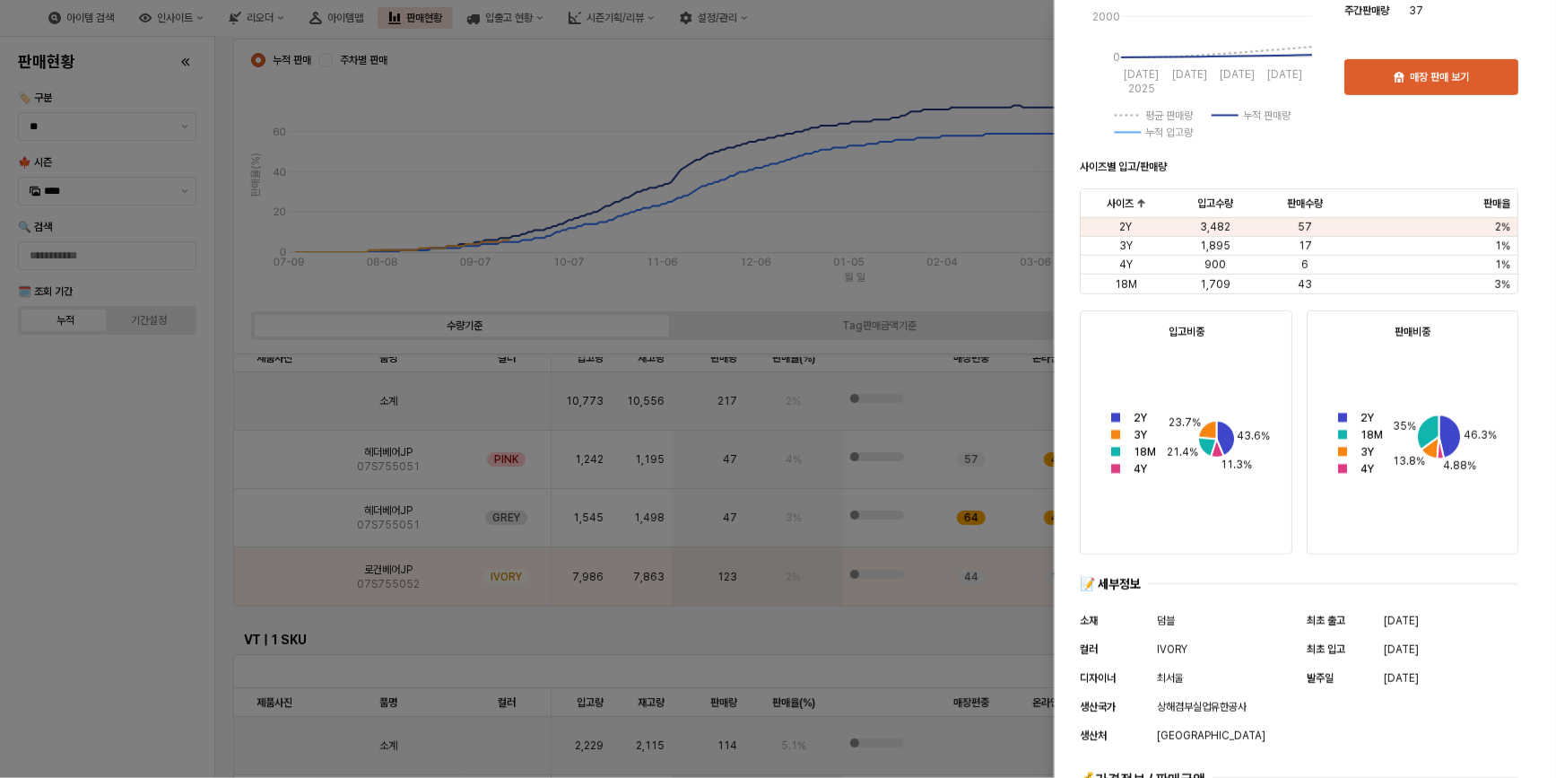
click at [78, 442] on div at bounding box center [778, 389] width 1556 height 778
